Goal: Task Accomplishment & Management: Manage account settings

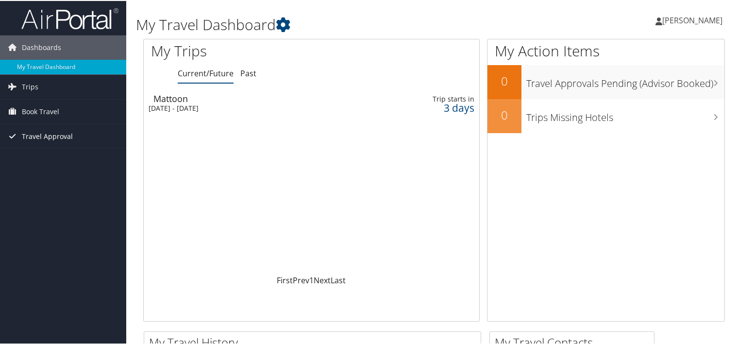
click at [51, 134] on span "Travel Approval" at bounding box center [47, 135] width 51 height 24
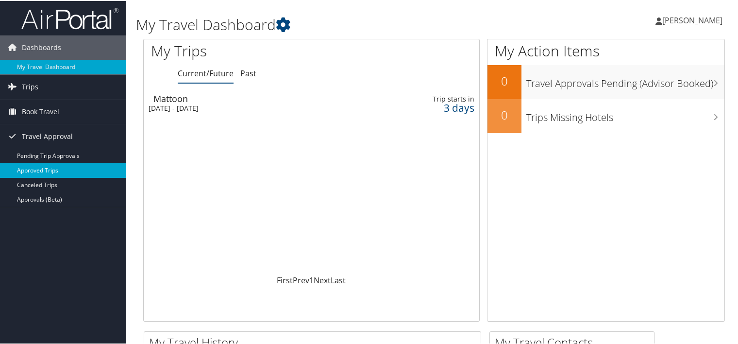
click at [48, 163] on link "Approved Trips" at bounding box center [63, 169] width 126 height 15
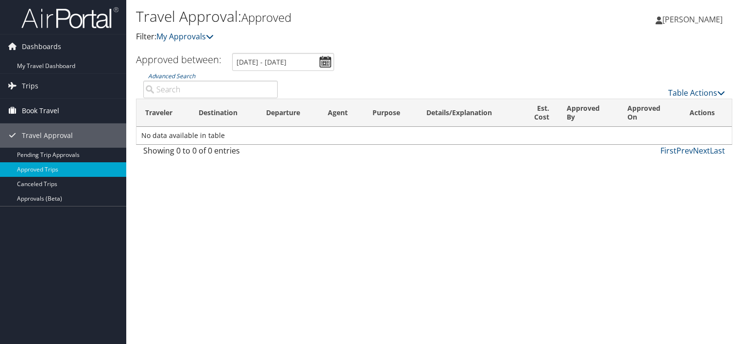
click at [37, 113] on span "Book Travel" at bounding box center [40, 111] width 37 height 24
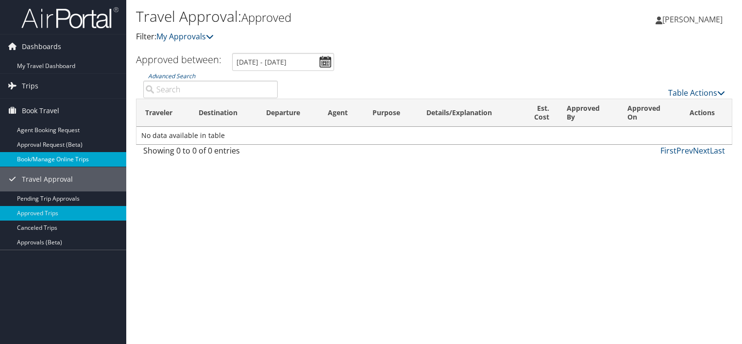
click at [54, 159] on link "Book/Manage Online Trips" at bounding box center [63, 159] width 126 height 15
click at [696, 18] on span "[PERSON_NAME]" at bounding box center [693, 19] width 60 height 11
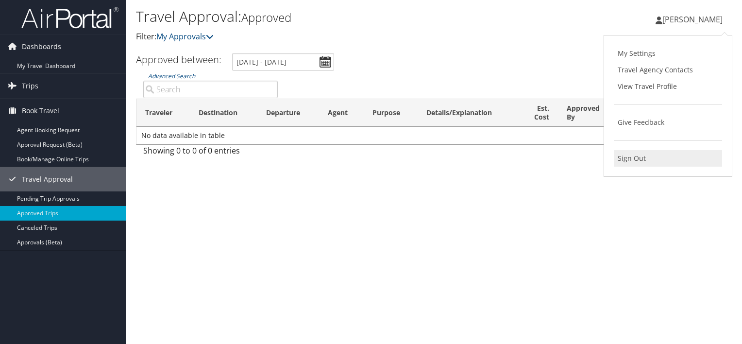
click at [637, 165] on link "Sign Out" at bounding box center [668, 158] width 108 height 17
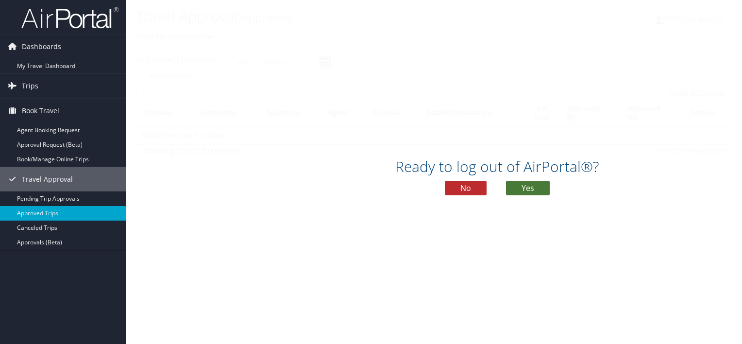
click at [526, 187] on button "Yes" at bounding box center [528, 188] width 44 height 15
